Goal: Understand process/instructions

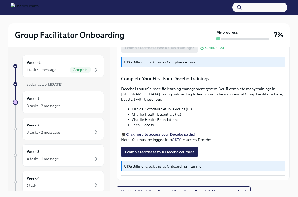
scroll to position [652, 0]
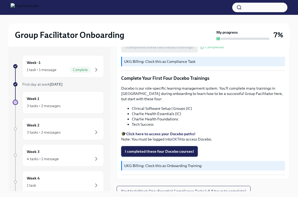
click at [141, 149] on span "I completed these four Docebo courses!" at bounding box center [159, 151] width 69 height 5
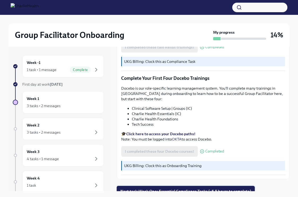
click at [179, 188] on span "Next task : Week One: Essential Compliance Tasks (~6.5 hours to complete)" at bounding box center [185, 190] width 131 height 5
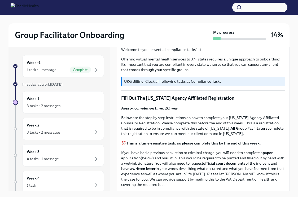
scroll to position [164, 0]
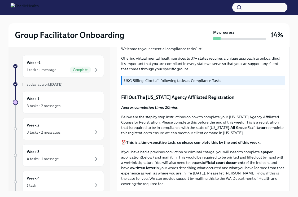
click at [249, 128] on strong "All Group Facilitators" at bounding box center [248, 127] width 37 height 5
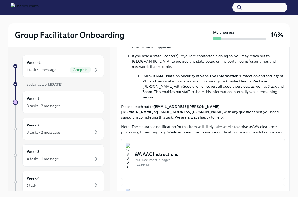
scroll to position [361, 0]
click at [178, 151] on div "WA AAC Instructions" at bounding box center [208, 154] width 146 height 6
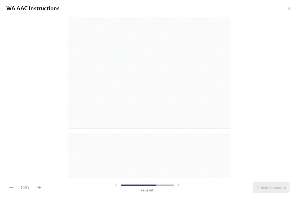
scroll to position [0, 0]
click at [288, 9] on icon "button" at bounding box center [288, 8] width 3 height 3
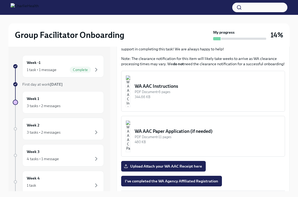
scroll to position [429, 0]
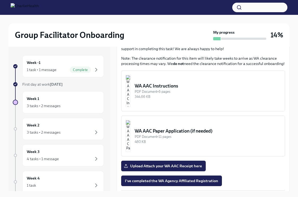
click at [173, 94] on div "344.66 KB" at bounding box center [208, 96] width 146 height 5
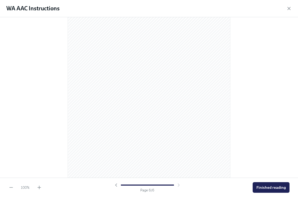
scroll to position [1097, 0]
click at [269, 184] on button "Finished reading" at bounding box center [270, 187] width 37 height 11
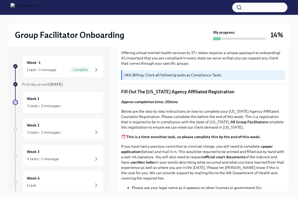
scroll to position [169, 0]
click at [241, 123] on strong "All Group Facilitators" at bounding box center [248, 122] width 37 height 5
click at [171, 90] on p "Fill Out The [US_STATE] Agency Affiliated Registration" at bounding box center [203, 92] width 164 height 6
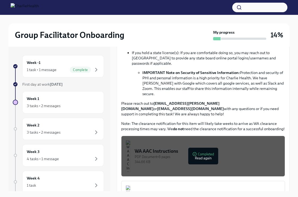
scroll to position [369, 0]
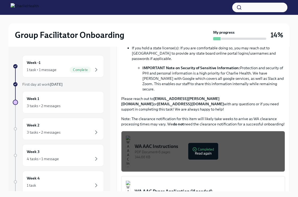
click at [201, 149] on div "PDF Document • 6 pages" at bounding box center [208, 151] width 146 height 5
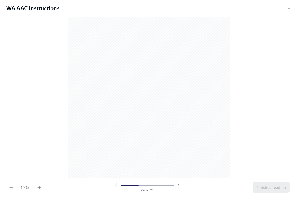
scroll to position [253, 0]
